Goal: Navigation & Orientation: Find specific page/section

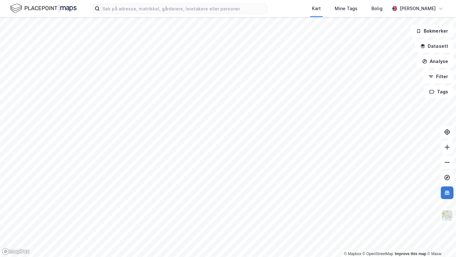
click at [446, 194] on icon at bounding box center [446, 193] width 5 height 4
click at [449, 176] on icon at bounding box center [447, 177] width 6 height 6
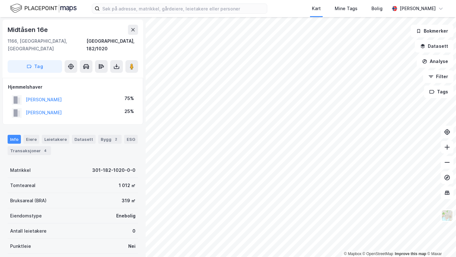
click at [32, 30] on div "Midtåsen 16e" at bounding box center [28, 30] width 41 height 10
